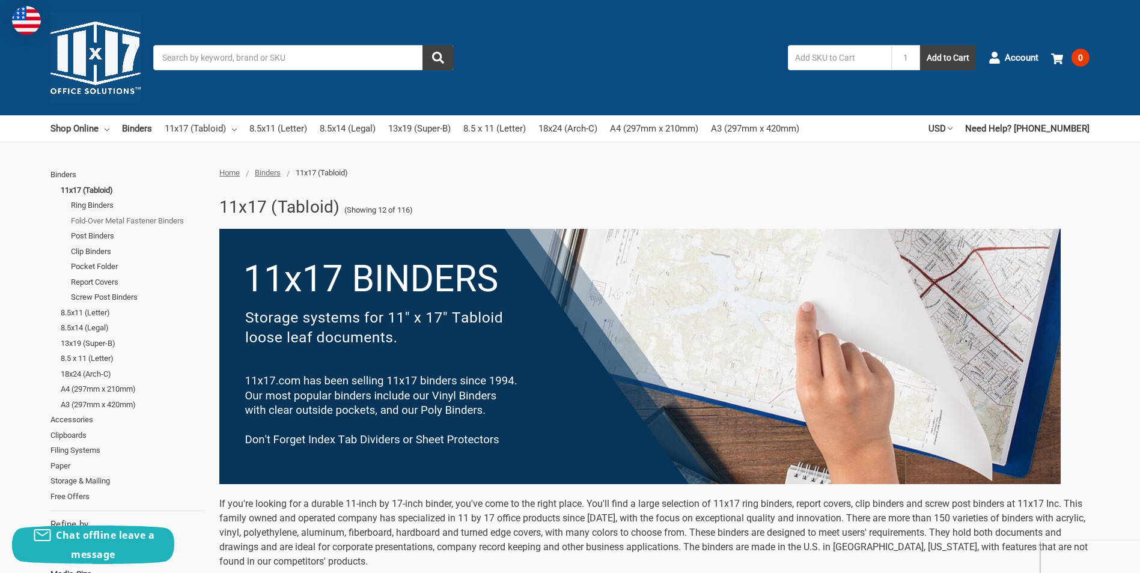
click at [142, 222] on link "Fold-Over Metal Fastener Binders" at bounding box center [138, 221] width 135 height 16
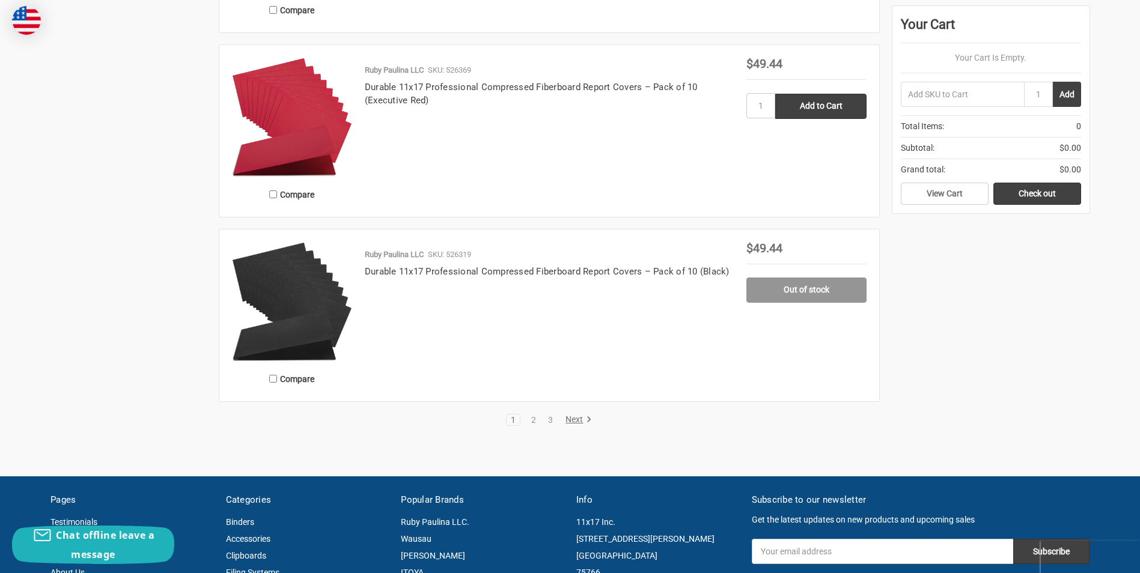
scroll to position [2103, 0]
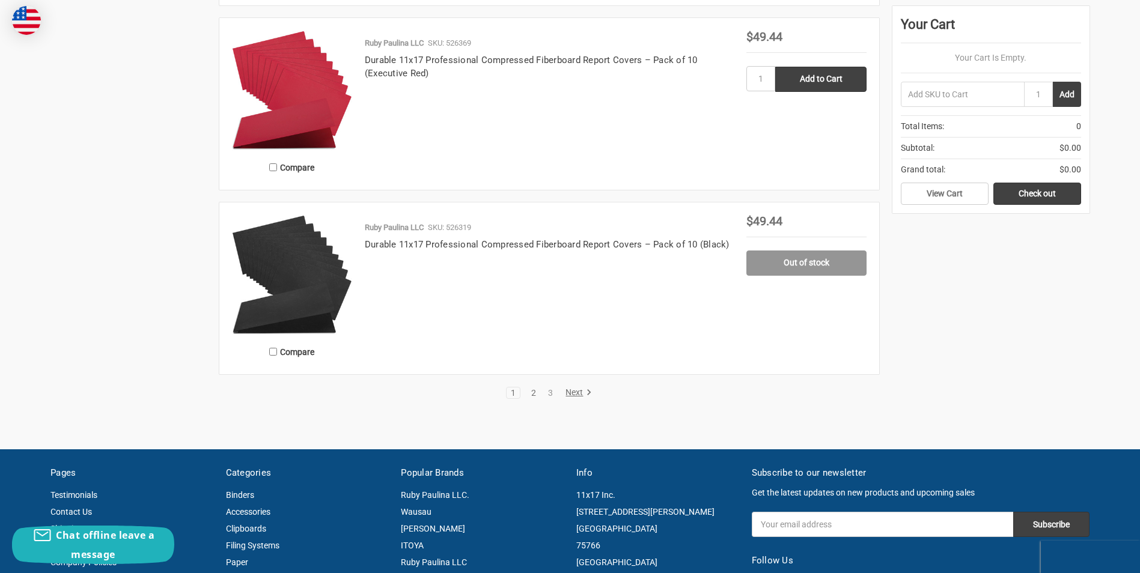
click at [531, 393] on link "2" at bounding box center [533, 393] width 13 height 8
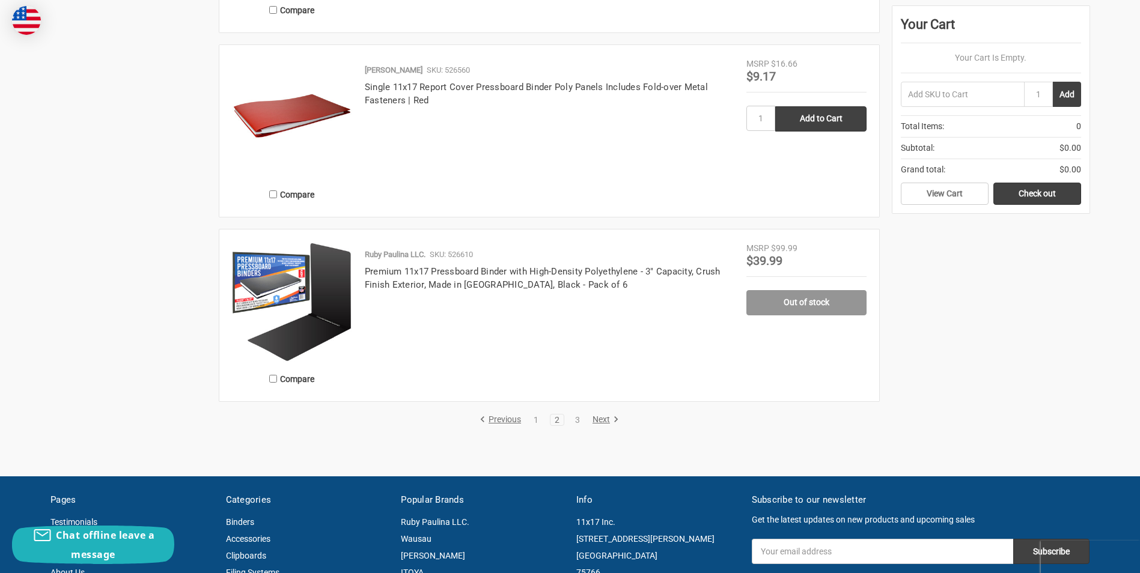
scroll to position [2103, 0]
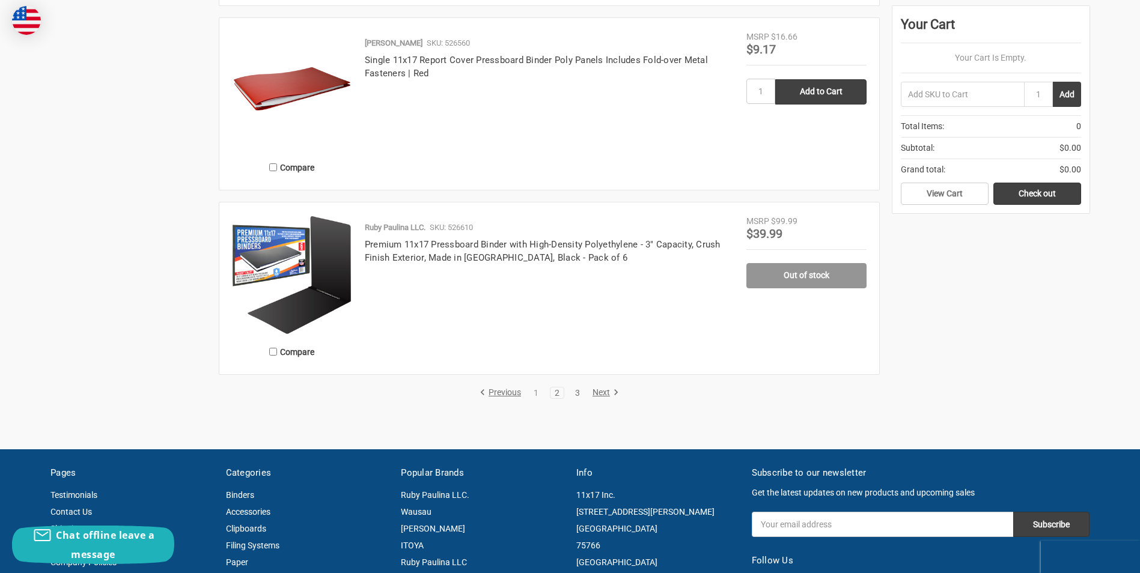
click at [574, 392] on link "3" at bounding box center [577, 393] width 13 height 8
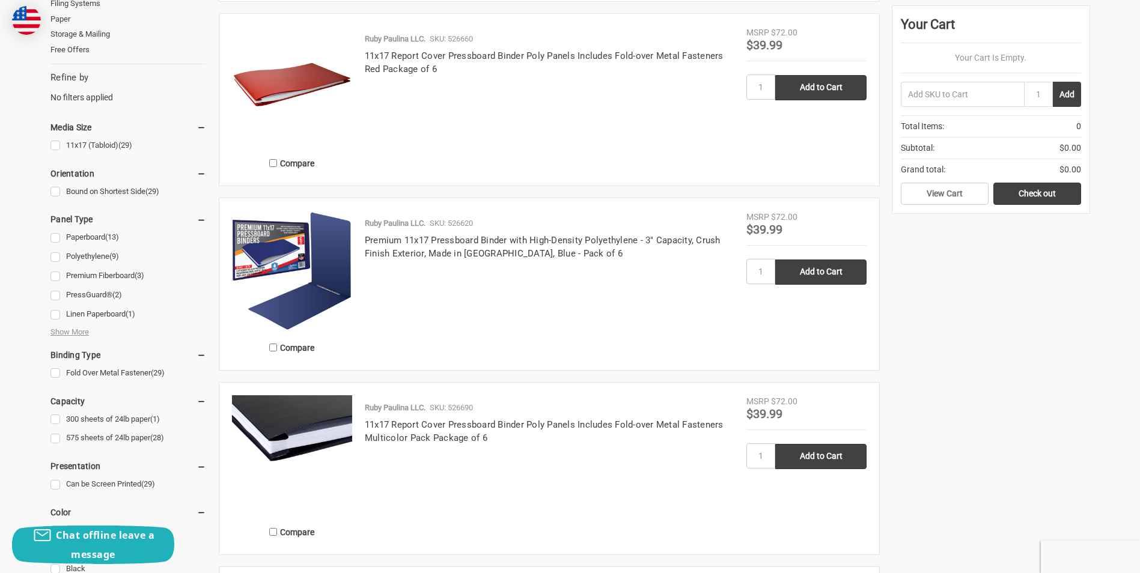
scroll to position [421, 0]
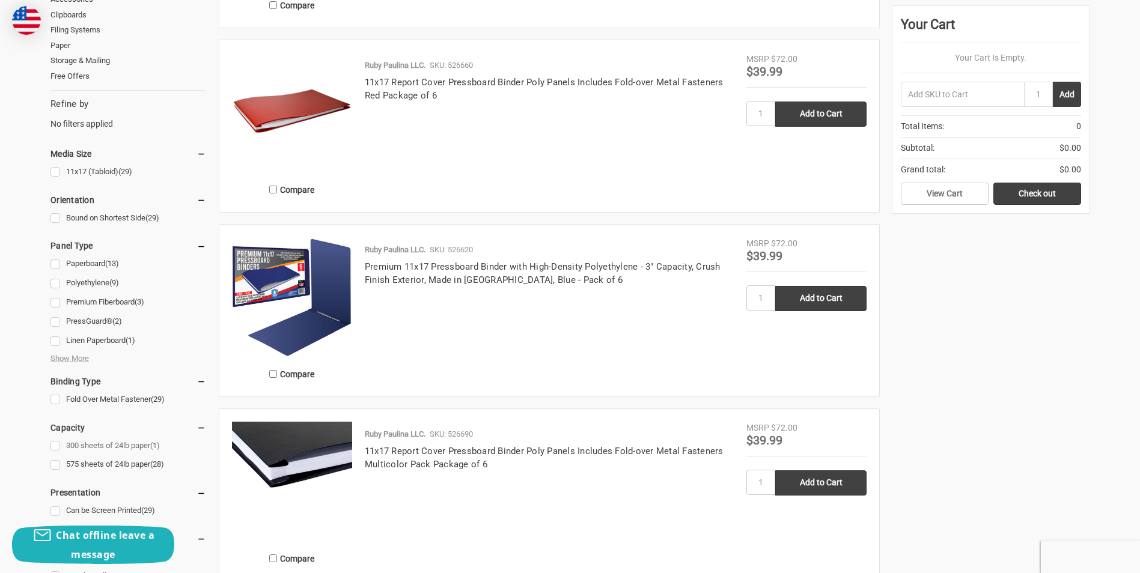
click at [102, 445] on link "300 sheets of 24lb paper (1)" at bounding box center [128, 446] width 156 height 16
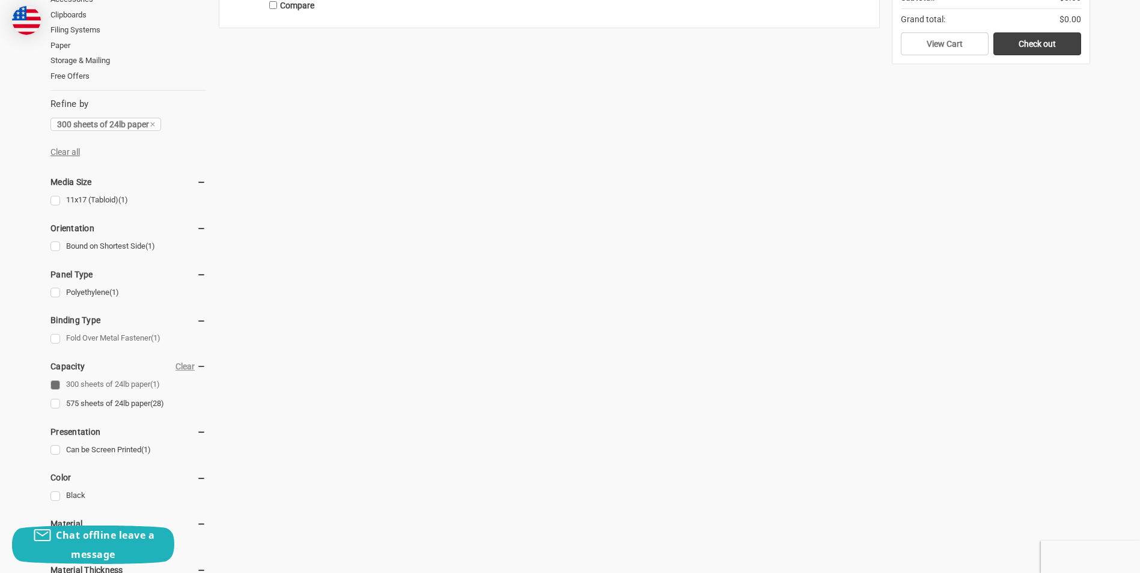
scroll to position [561, 0]
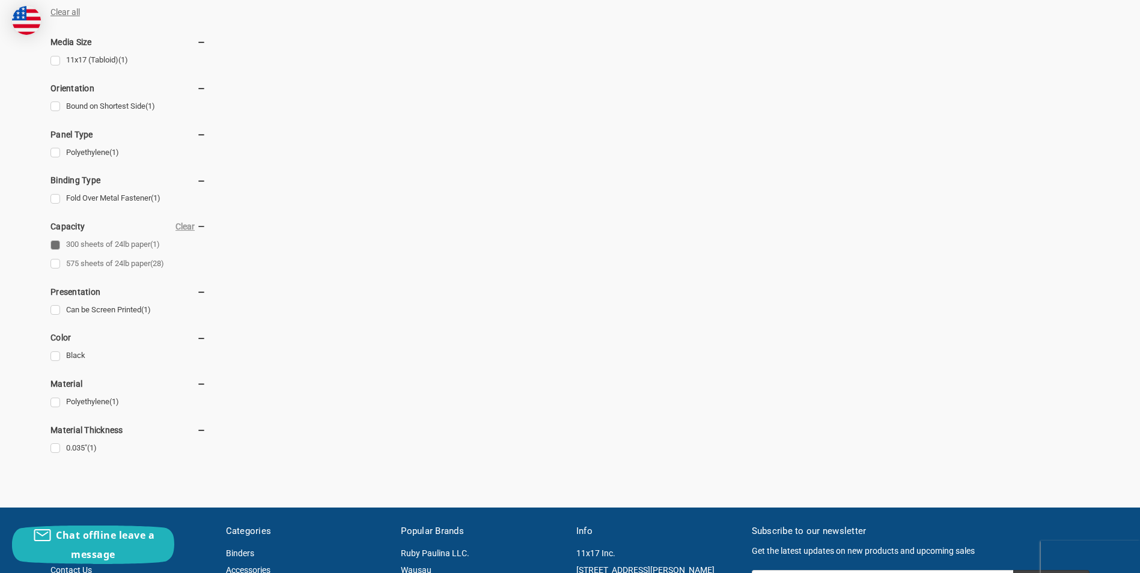
click at [54, 264] on link "575 sheets of 24lb paper (28)" at bounding box center [128, 264] width 156 height 16
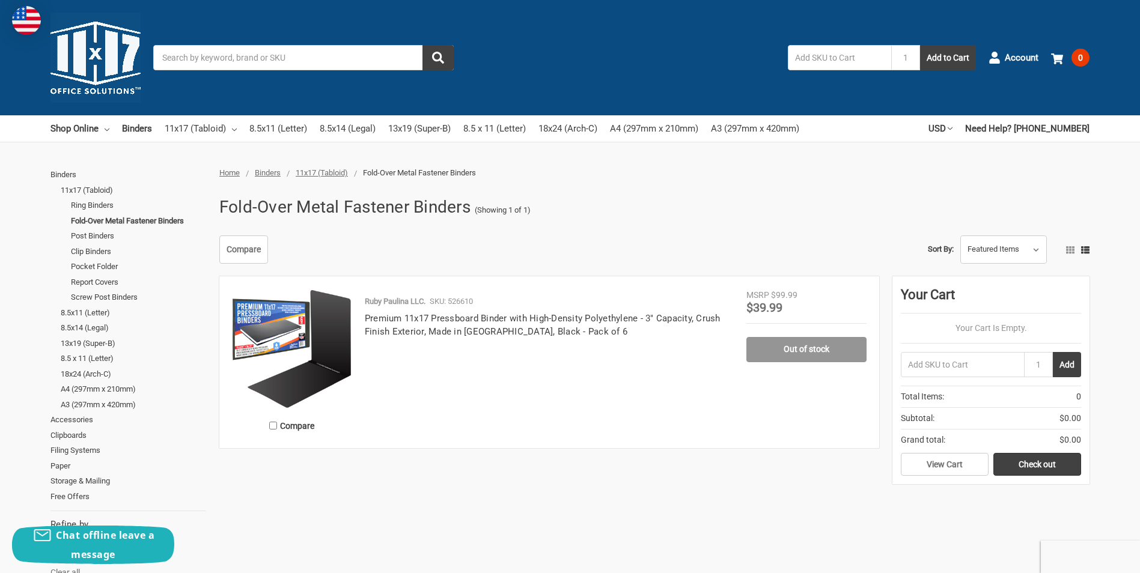
scroll to position [421, 0]
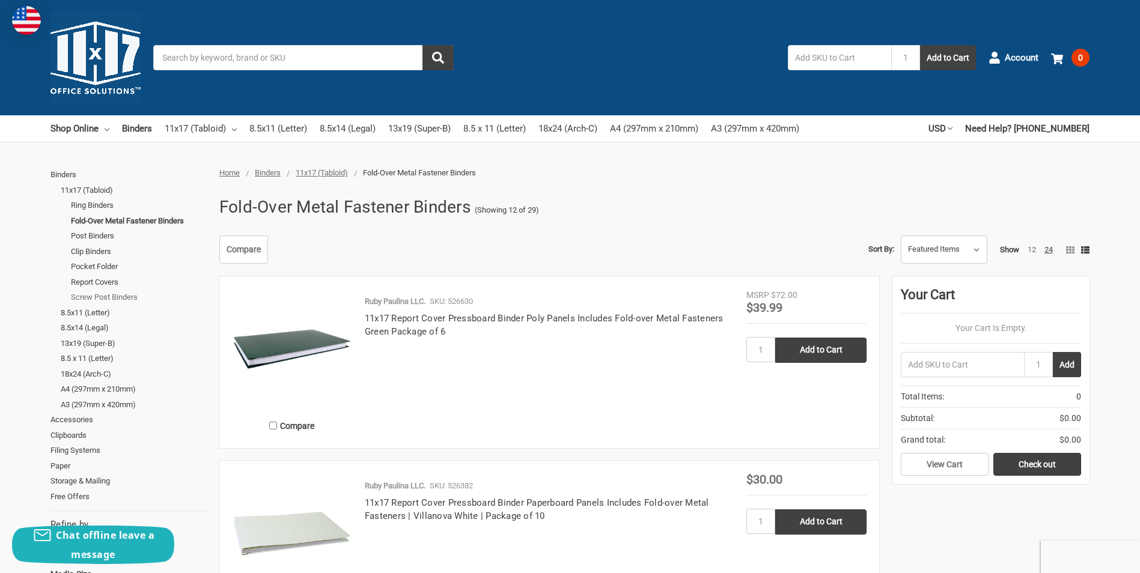
click at [107, 298] on link "Screw Post Binders" at bounding box center [138, 298] width 135 height 16
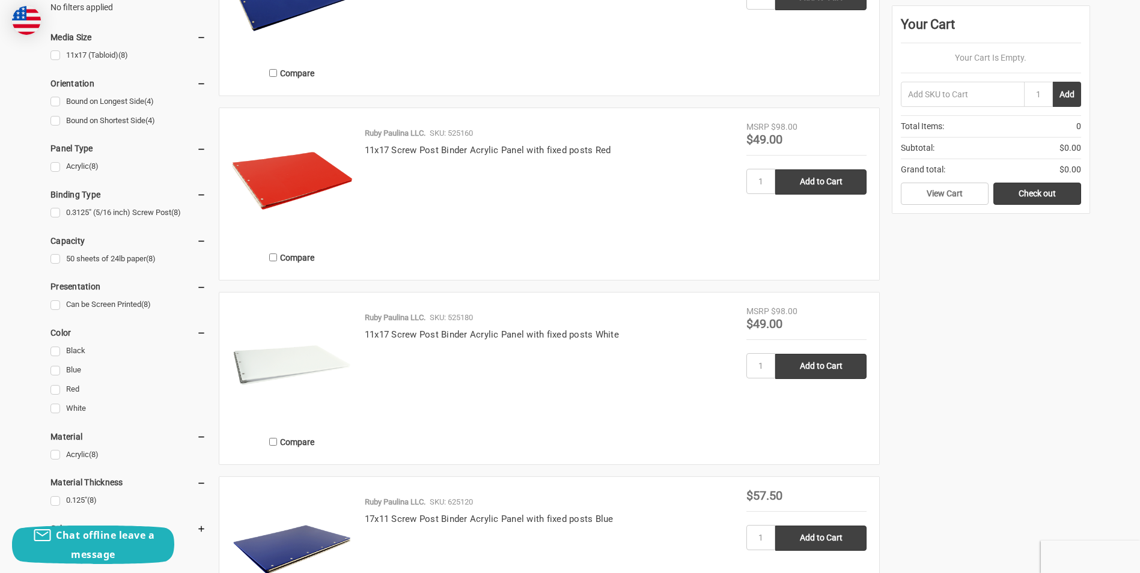
scroll to position [561, 0]
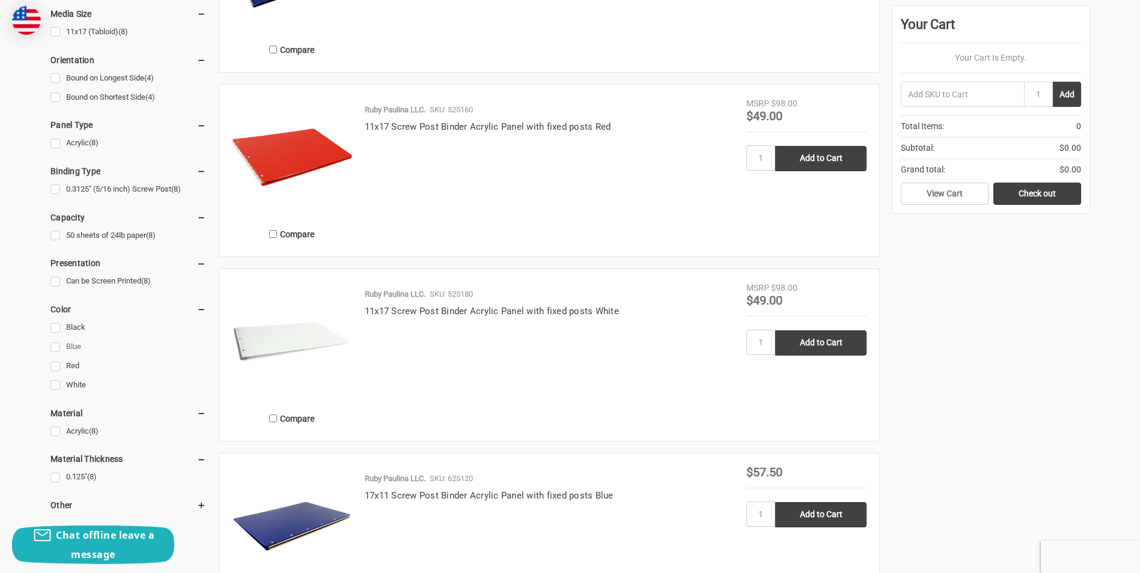
click at [56, 344] on link "Blue" at bounding box center [128, 347] width 156 height 16
